Goal: Check status: Check status

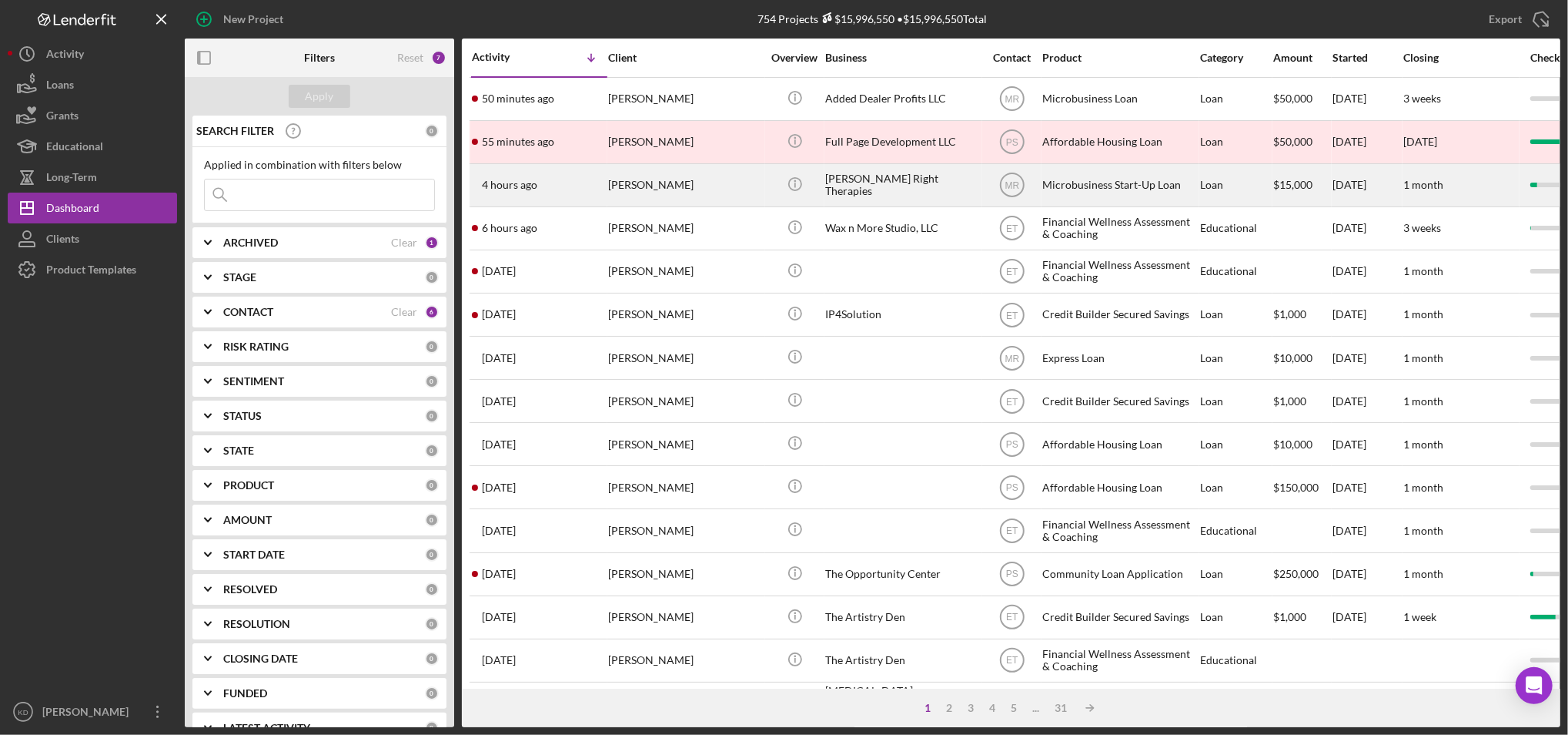
click at [850, 187] on div "[PERSON_NAME] Right Therapies" at bounding box center [901, 185] width 154 height 41
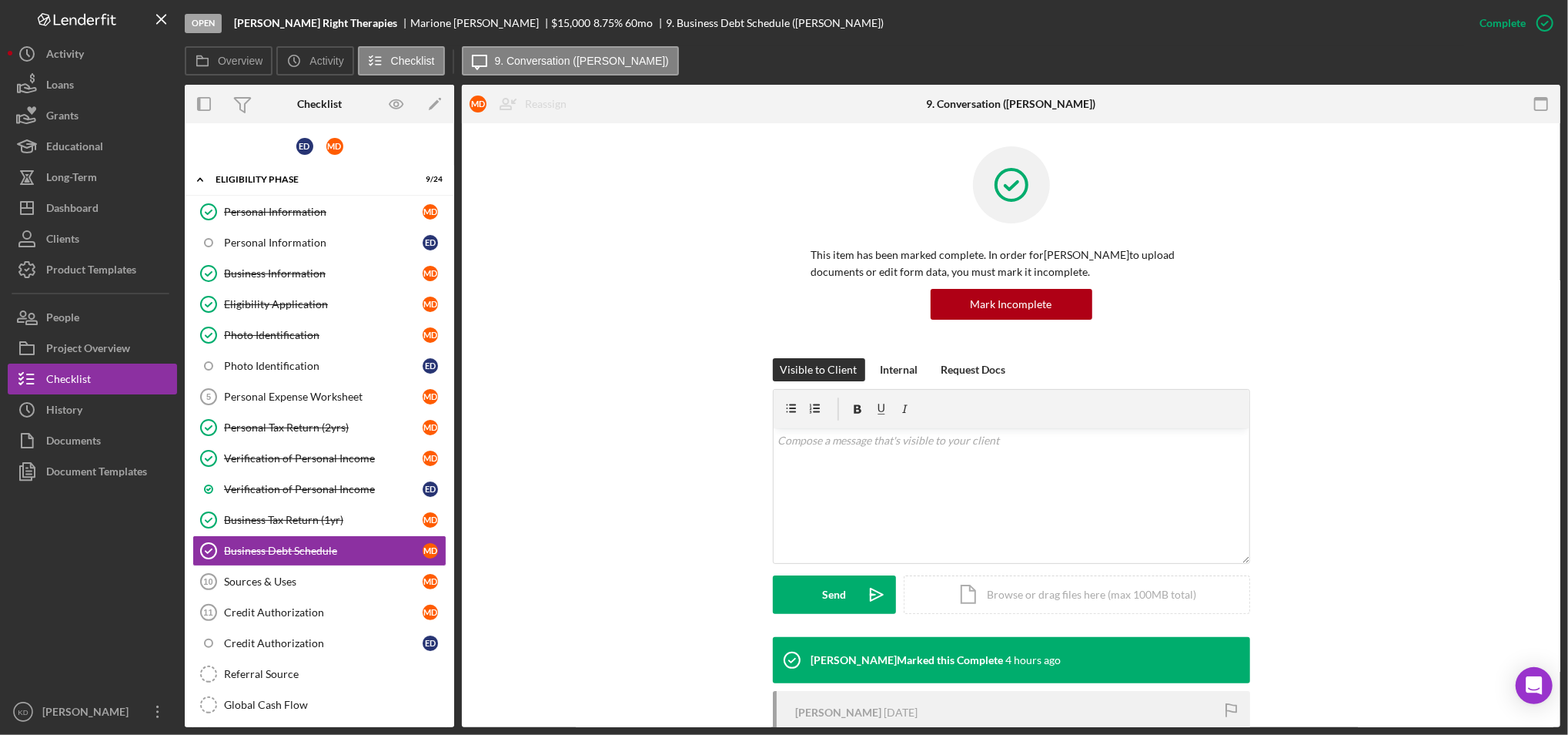
scroll to position [124, 0]
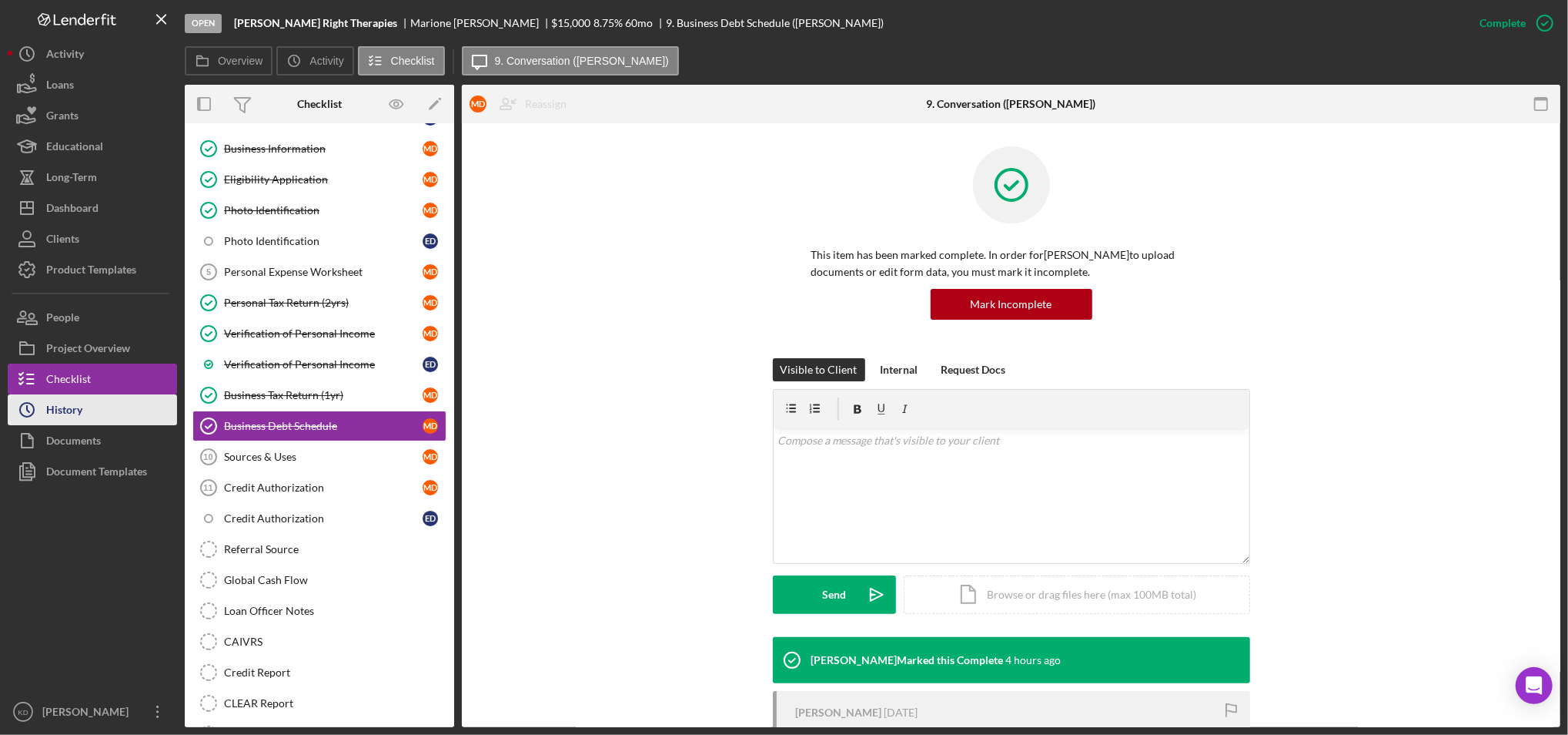
click at [108, 415] on button "Icon/History History" at bounding box center [92, 410] width 169 height 31
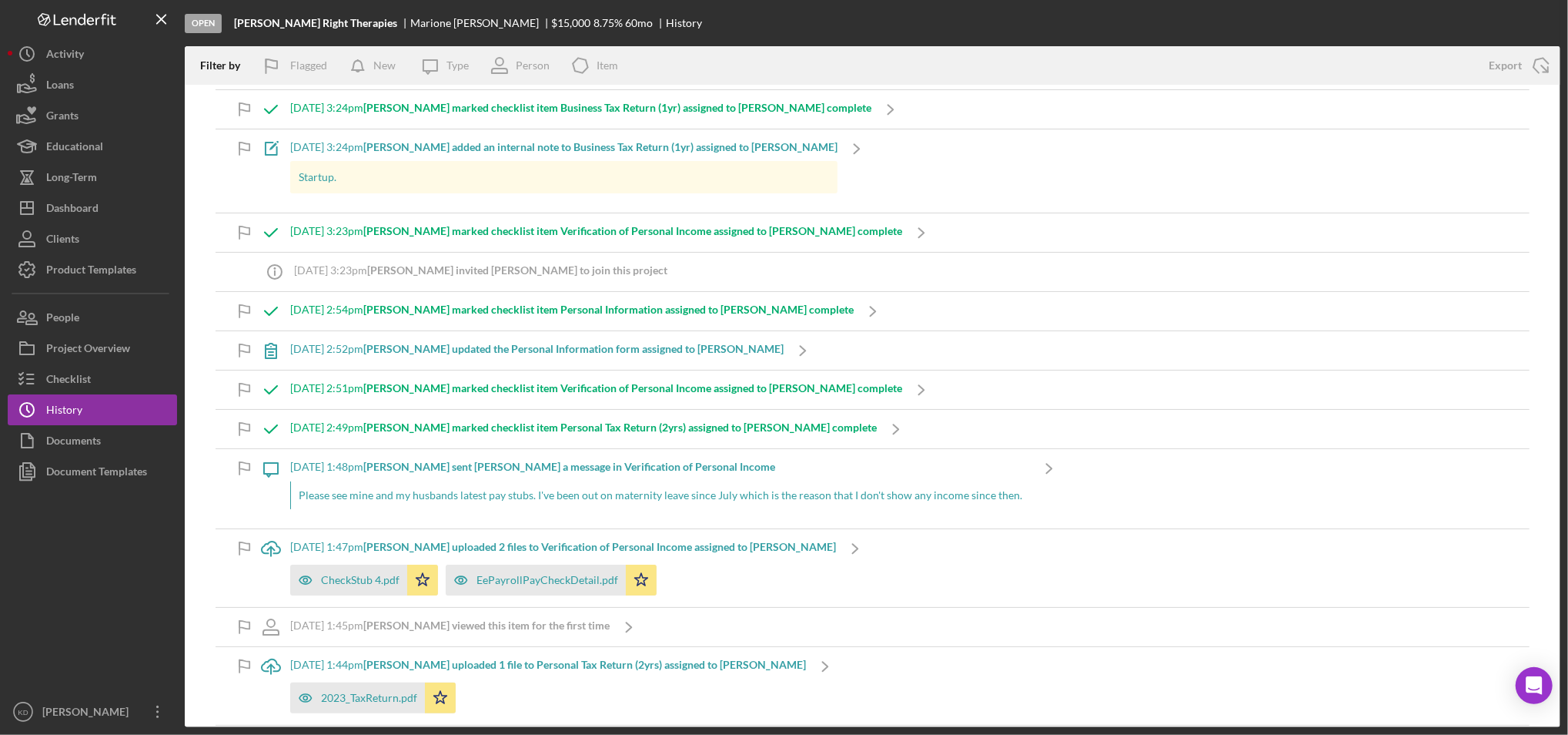
scroll to position [44, 0]
click at [112, 199] on button "Icon/Dashboard Dashboard" at bounding box center [92, 208] width 169 height 31
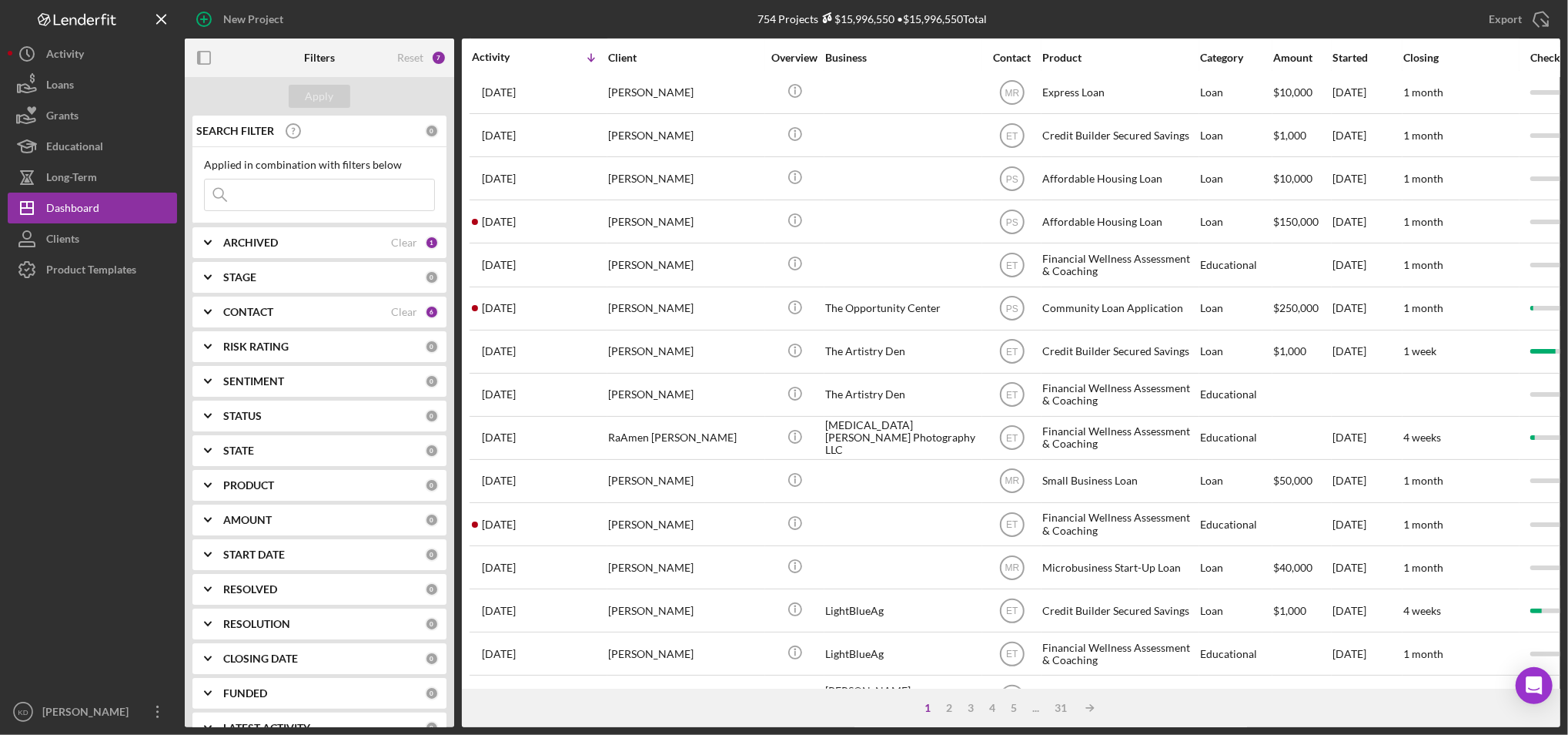
scroll to position [267, 0]
